Goal: Transaction & Acquisition: Subscribe to service/newsletter

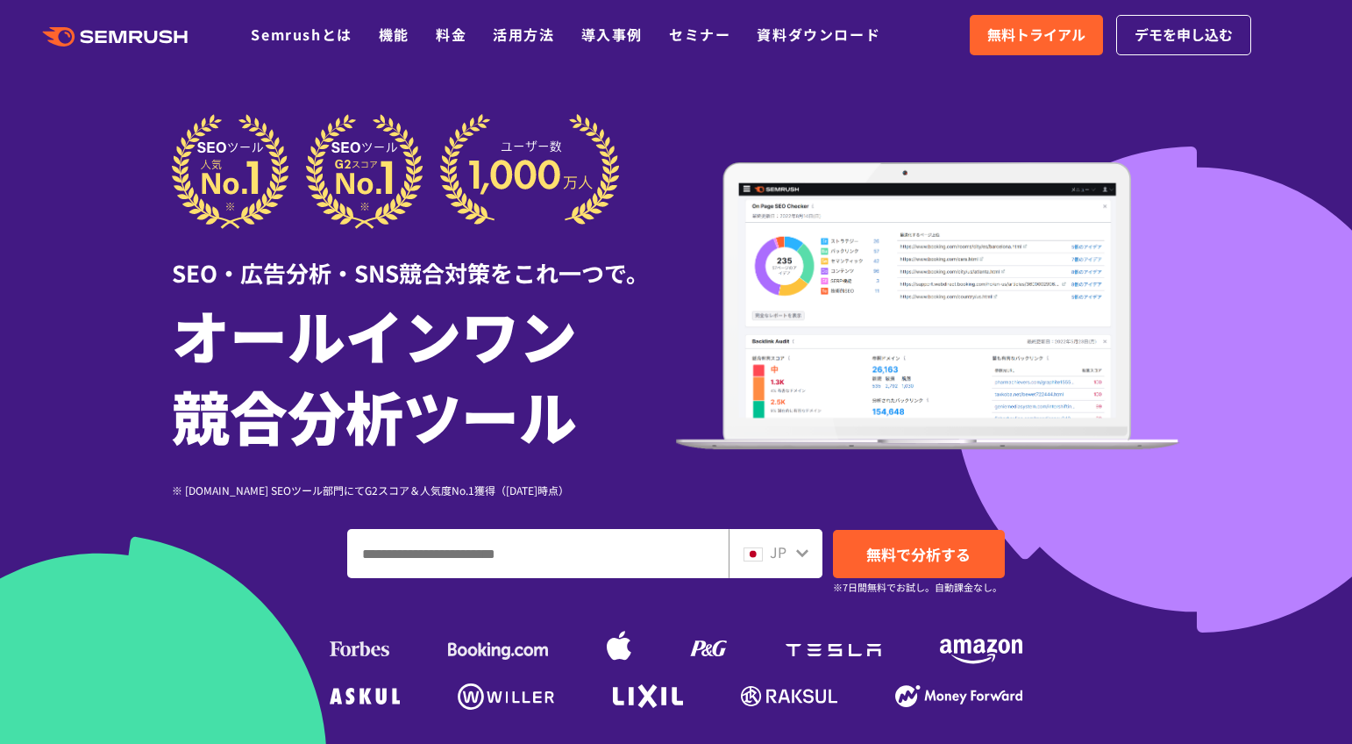
click at [472, 36] on ul "Semrushとは 機能 料金 活用方法 導入事例 セミナー 資料ダウンロード" at bounding box center [579, 35] width 656 height 23
click at [468, 36] on ul "Semrushとは 機能 料金 活用方法 導入事例 セミナー 資料ダウンロード" at bounding box center [579, 35] width 656 height 23
click at [457, 36] on link "料金" at bounding box center [451, 34] width 31 height 21
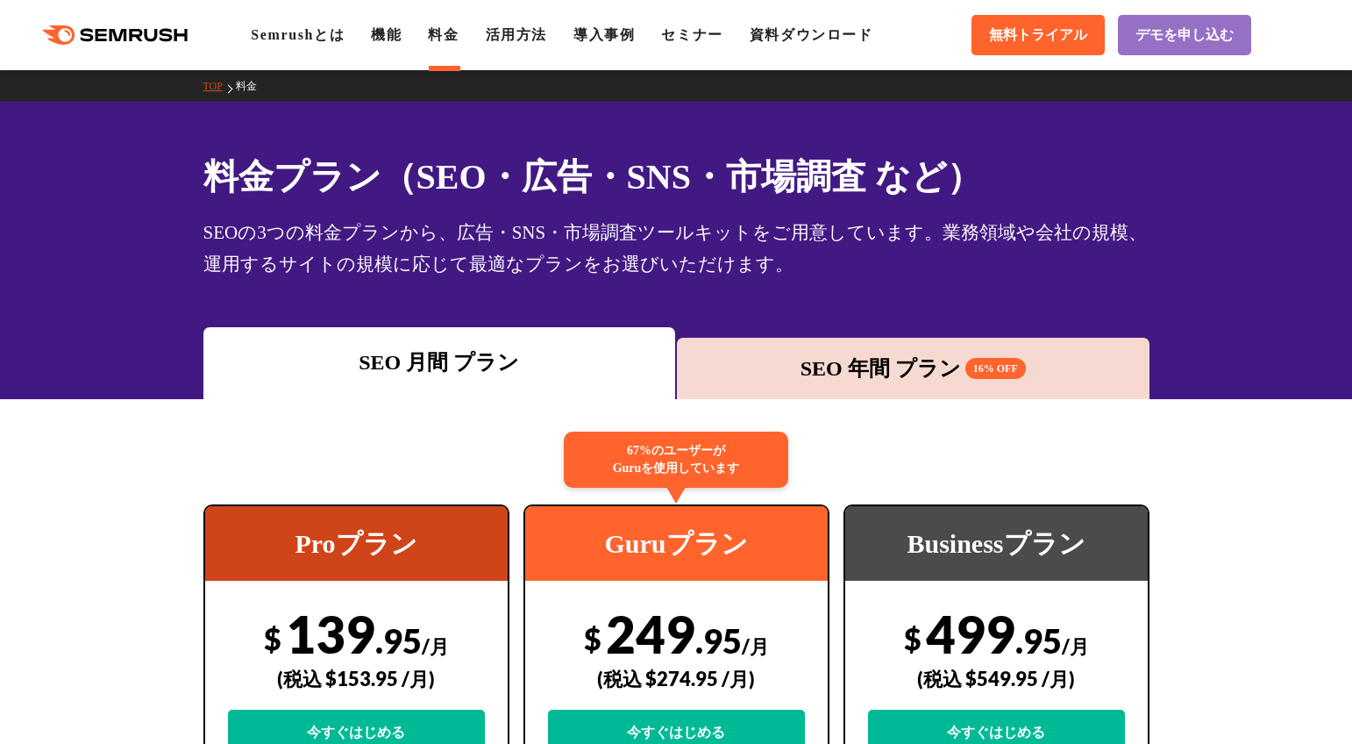
click at [847, 354] on div "SEO 年間 プラン 16% OFF" at bounding box center [913, 369] width 455 height 32
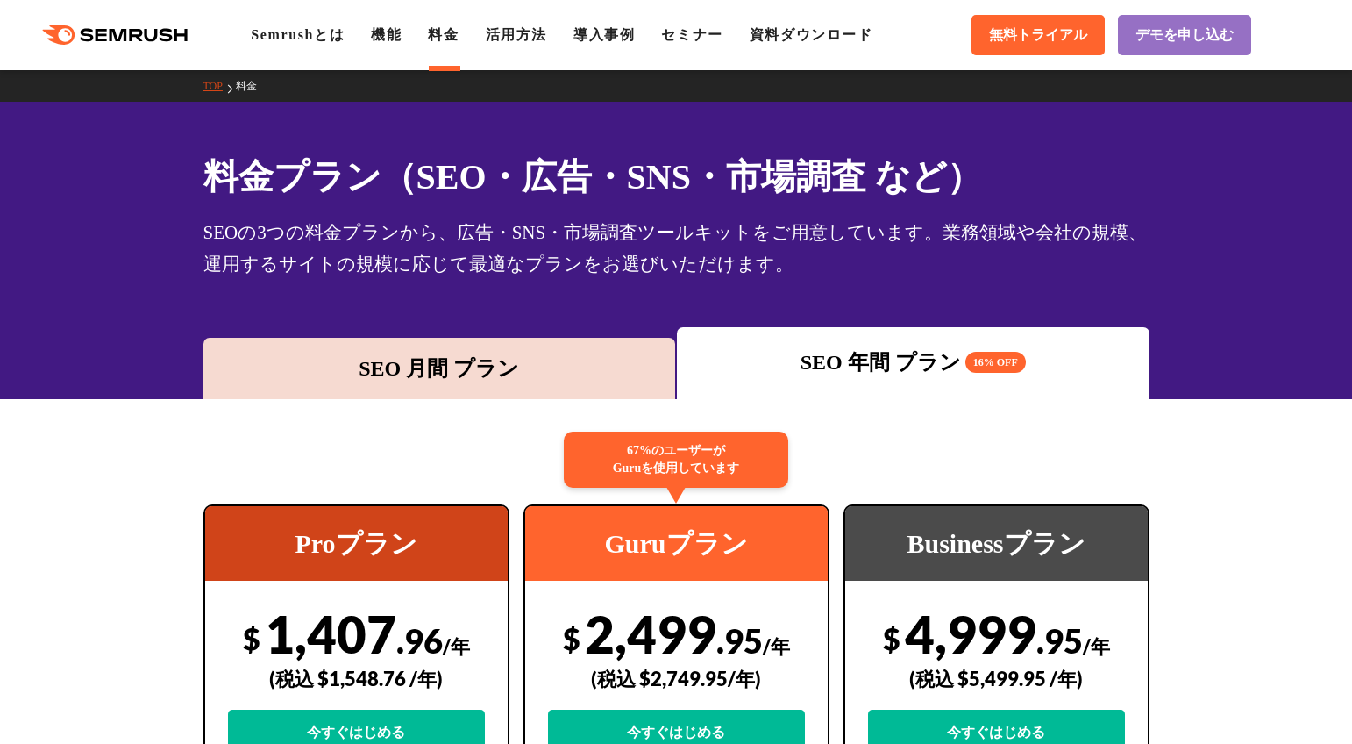
click at [425, 632] on span ".96" at bounding box center [419, 640] width 46 height 40
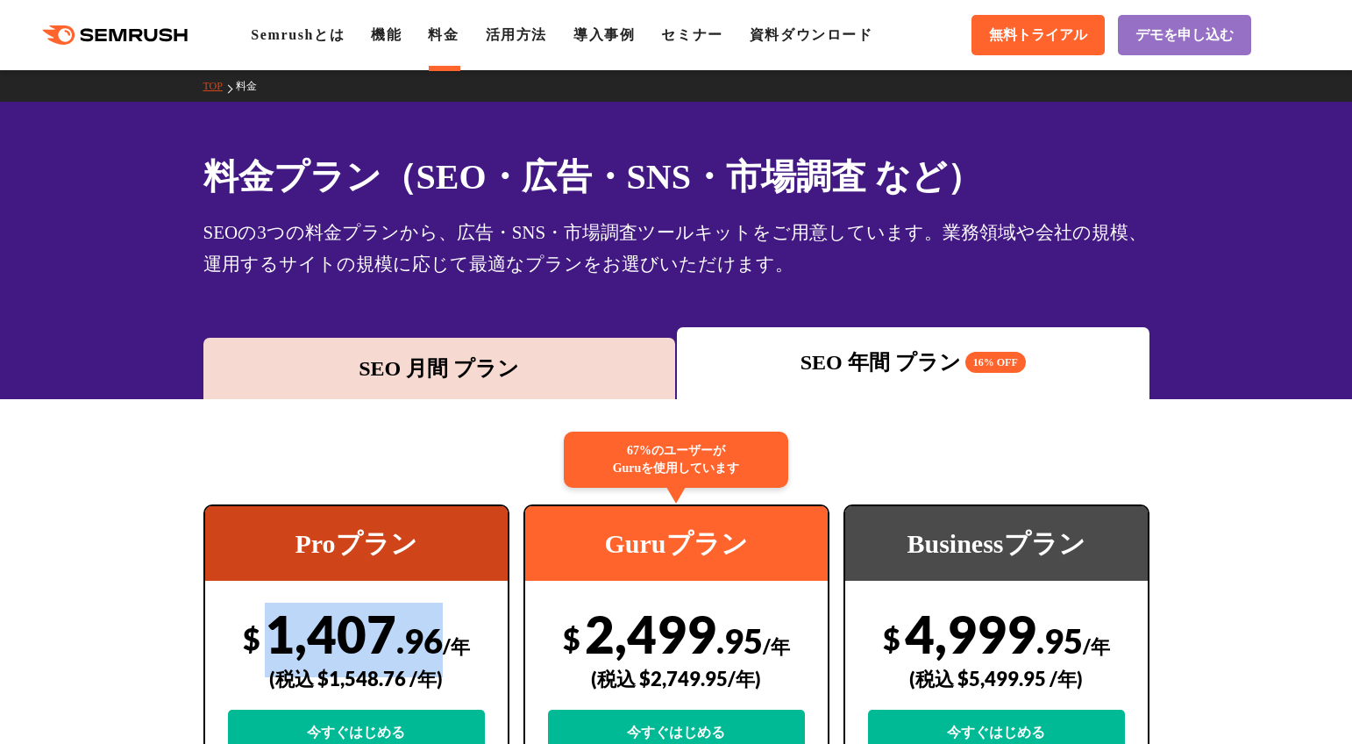
drag, startPoint x: 442, startPoint y: 640, endPoint x: 272, endPoint y: 640, distance: 170.2
click at [272, 640] on div "$ 1,407 .96 /年 (税込 $1,548.76 /年) 今すぐはじめる" at bounding box center [356, 678] width 257 height 151
copy div "1,407 .96"
